Goal: Task Accomplishment & Management: Use online tool/utility

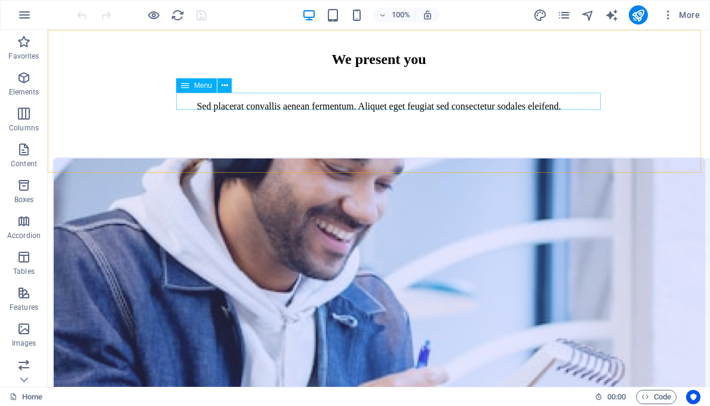
scroll to position [2930, 0]
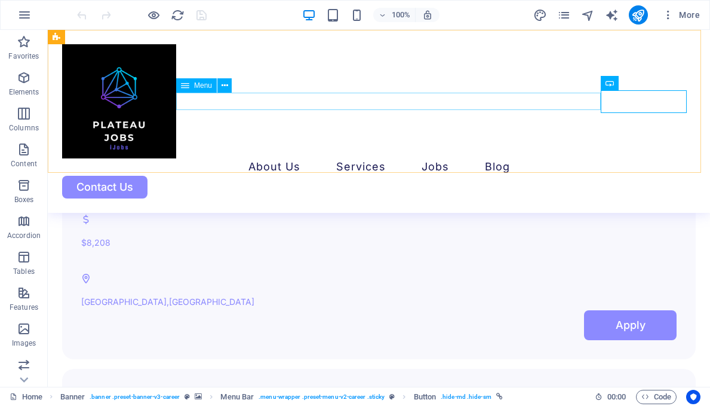
click at [300, 158] on nav "About Us Services Job Seeking For Hiring Jobs Blog" at bounding box center [379, 166] width 634 height 17
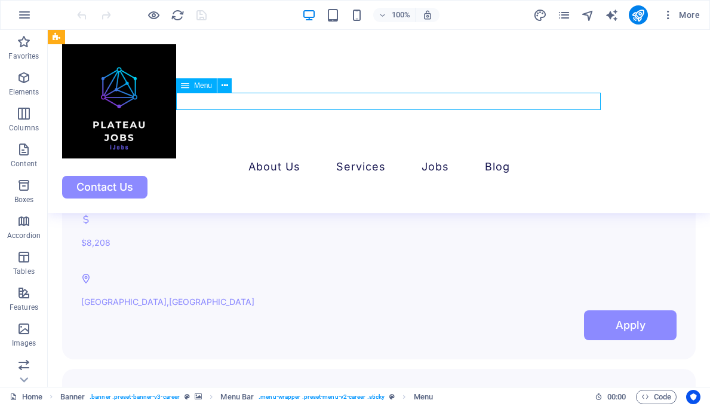
click at [300, 158] on nav "About Us Services Job Seeking For Hiring Jobs Blog" at bounding box center [379, 166] width 634 height 17
click at [104, 124] on div at bounding box center [379, 101] width 634 height 114
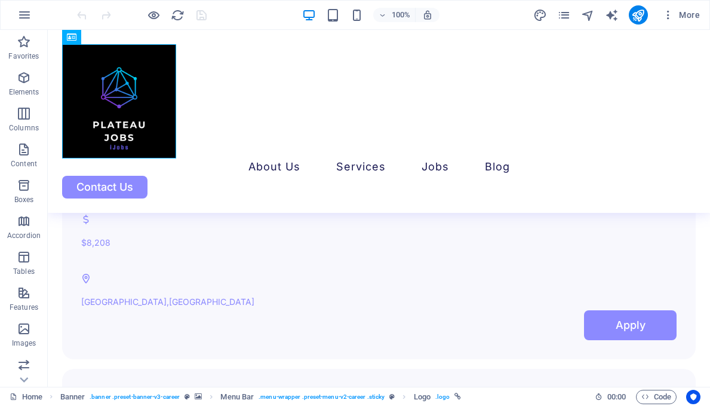
drag, startPoint x: 706, startPoint y: 259, endPoint x: 557, endPoint y: 170, distance: 173.3
click at [386, 124] on div "About Us Services Job Seeking For Hiring Jobs Blog Contact Us" at bounding box center [379, 121] width 662 height 183
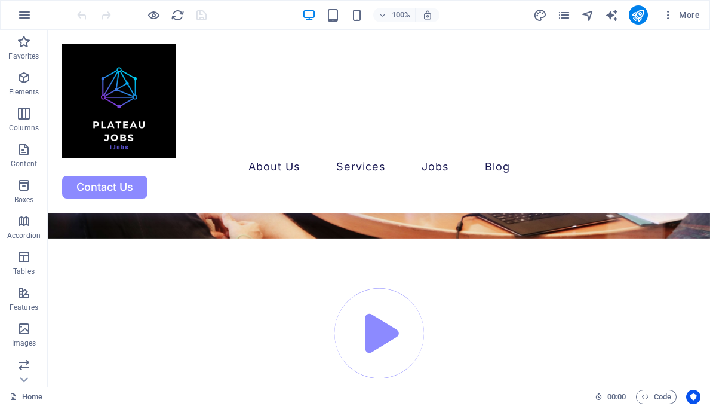
scroll to position [4034, 0]
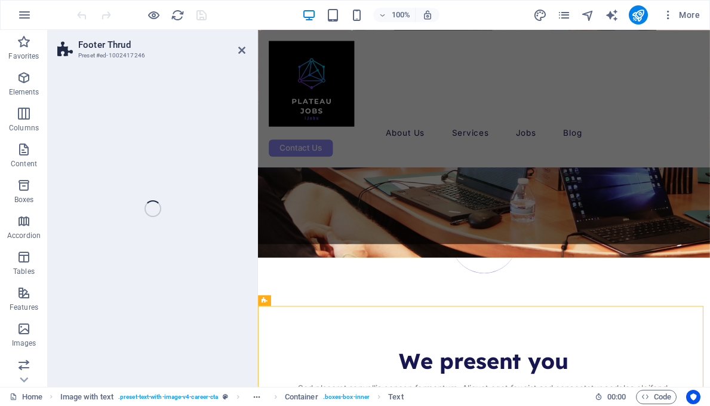
scroll to position [4082, 0]
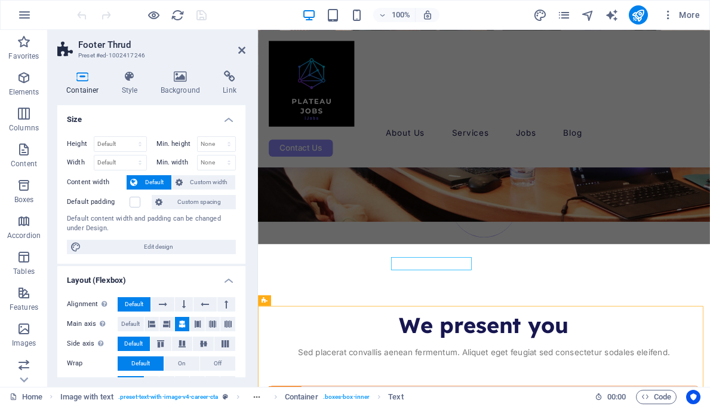
click at [144, 304] on button "Default" at bounding box center [134, 304] width 33 height 14
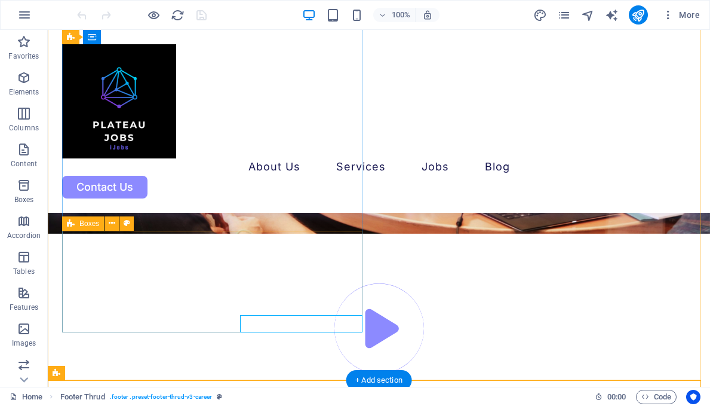
scroll to position [4017, 0]
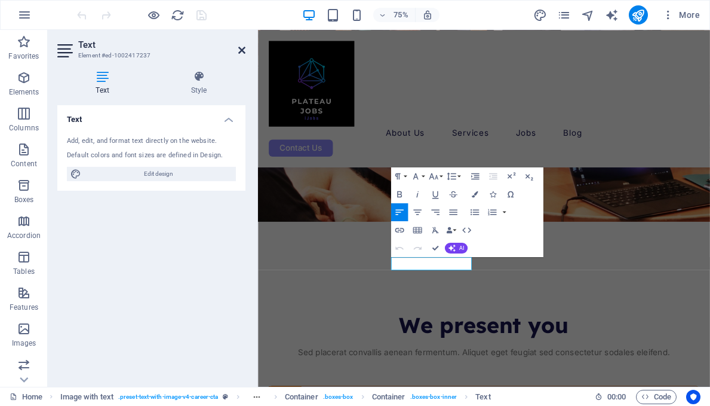
click at [244, 54] on icon at bounding box center [241, 50] width 7 height 10
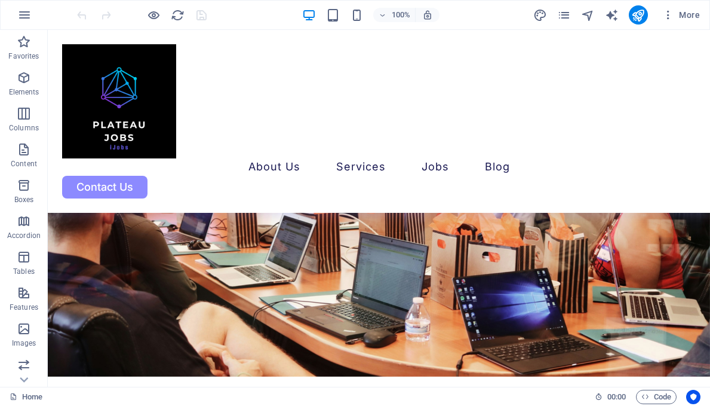
scroll to position [3922, 0]
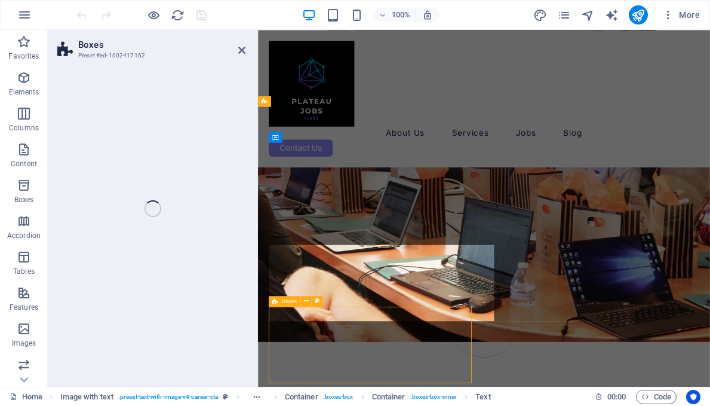
scroll to position [3931, 0]
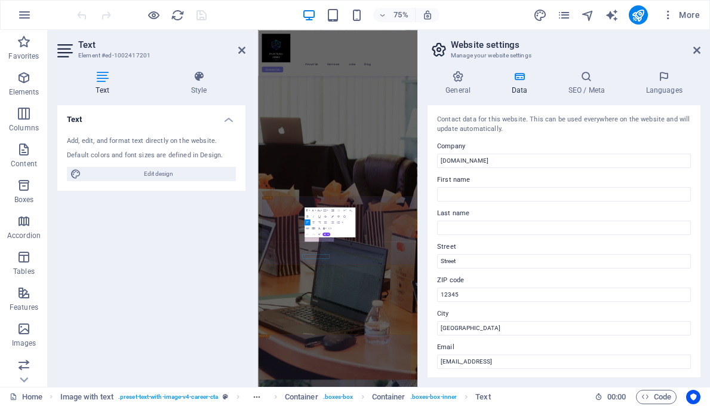
scroll to position [3423, 0]
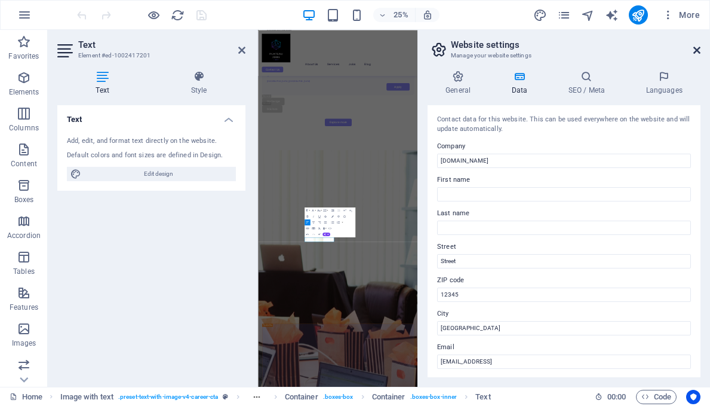
click at [695, 47] on icon at bounding box center [696, 50] width 7 height 10
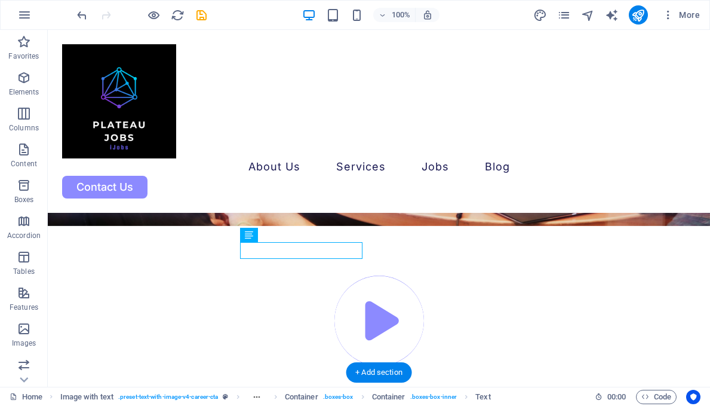
scroll to position [4024, 0]
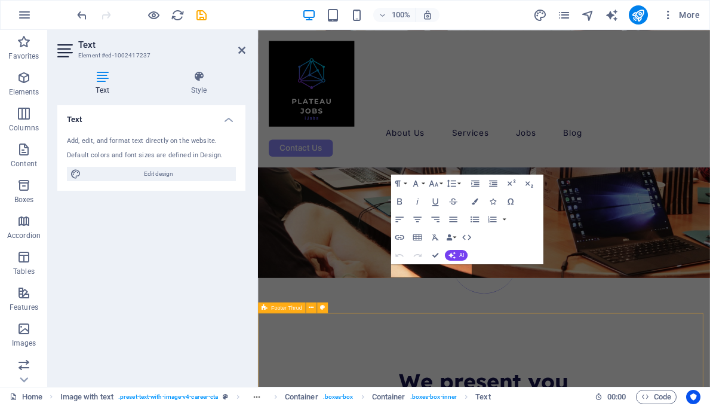
scroll to position [4072, 0]
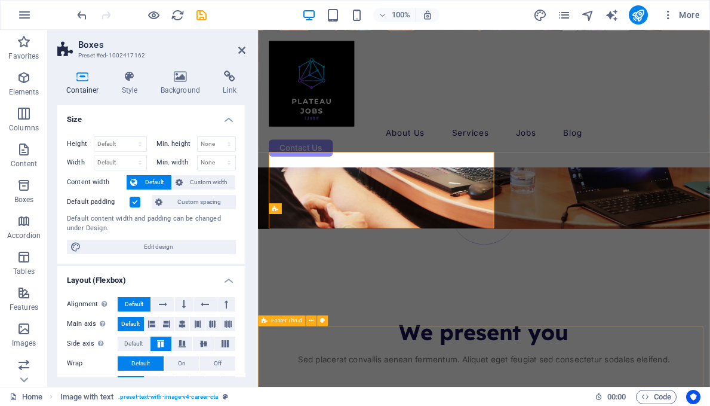
scroll to position [4055, 0]
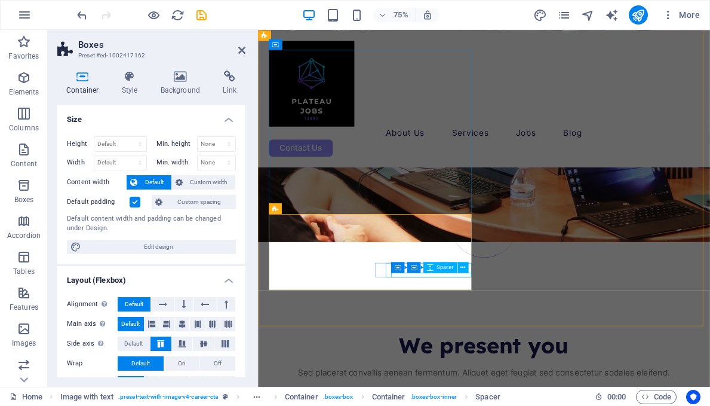
select select "px"
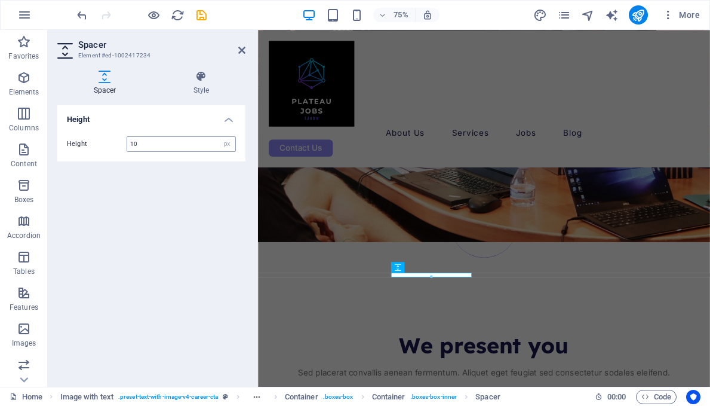
click at [161, 145] on input "10" at bounding box center [181, 144] width 108 height 14
drag, startPoint x: 241, startPoint y: 54, endPoint x: 194, endPoint y: 24, distance: 56.7
click at [241, 54] on icon at bounding box center [241, 50] width 7 height 10
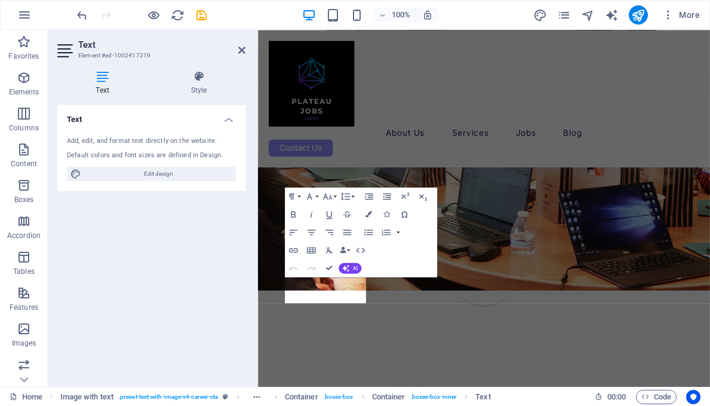
scroll to position [4055, 0]
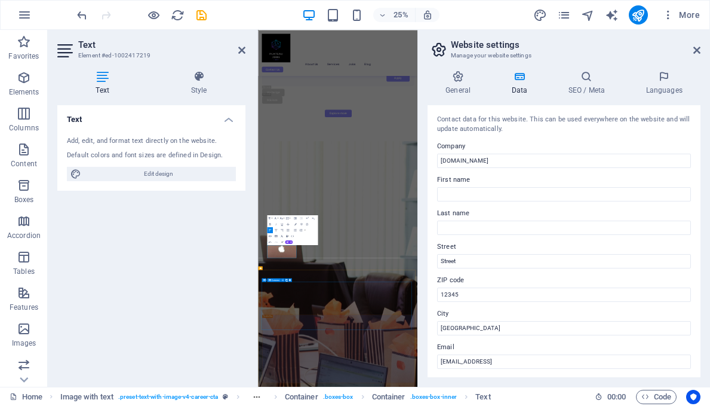
scroll to position [3440, 0]
